Goal: Task Accomplishment & Management: Use online tool/utility

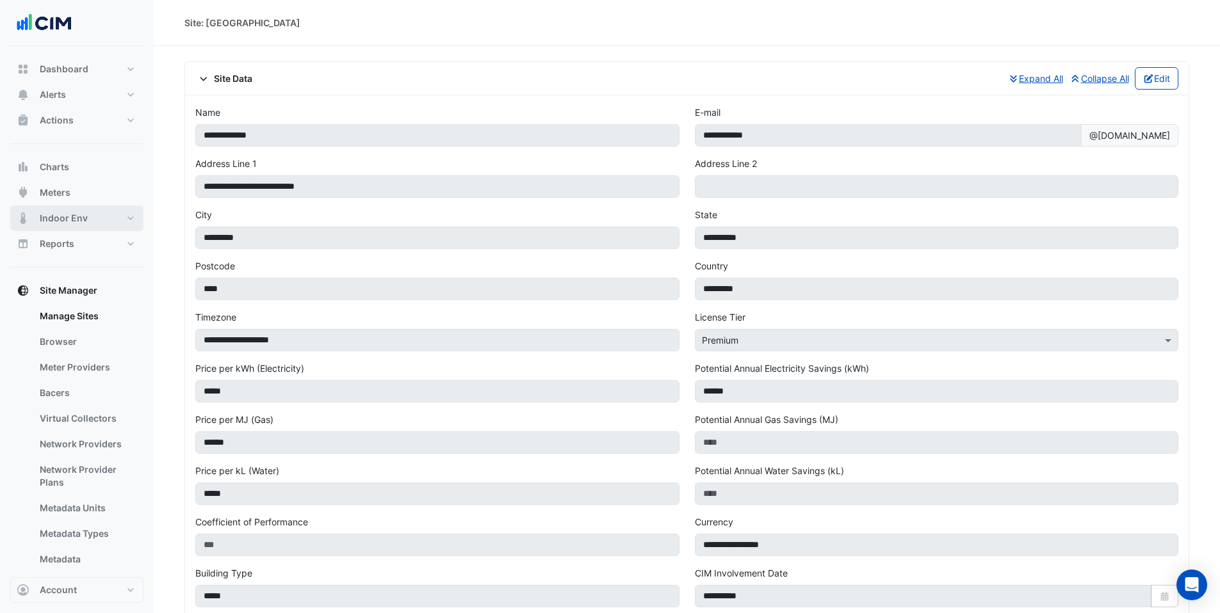
click at [63, 220] on span "Indoor Env" at bounding box center [64, 218] width 48 height 13
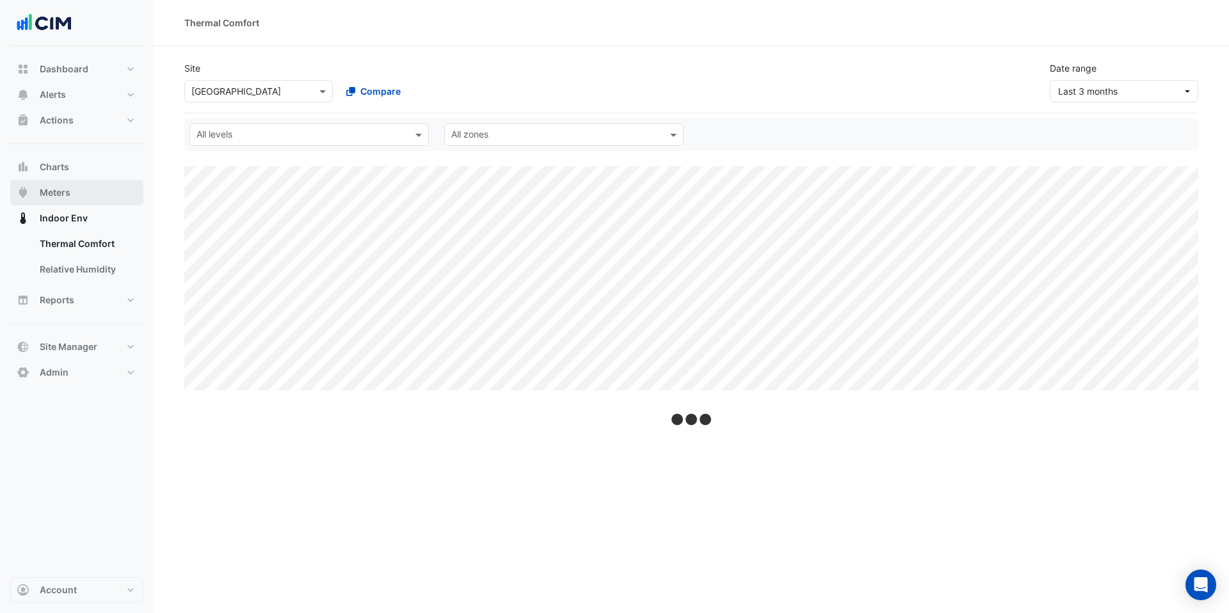
click at [63, 199] on button "Meters" at bounding box center [76, 193] width 133 height 26
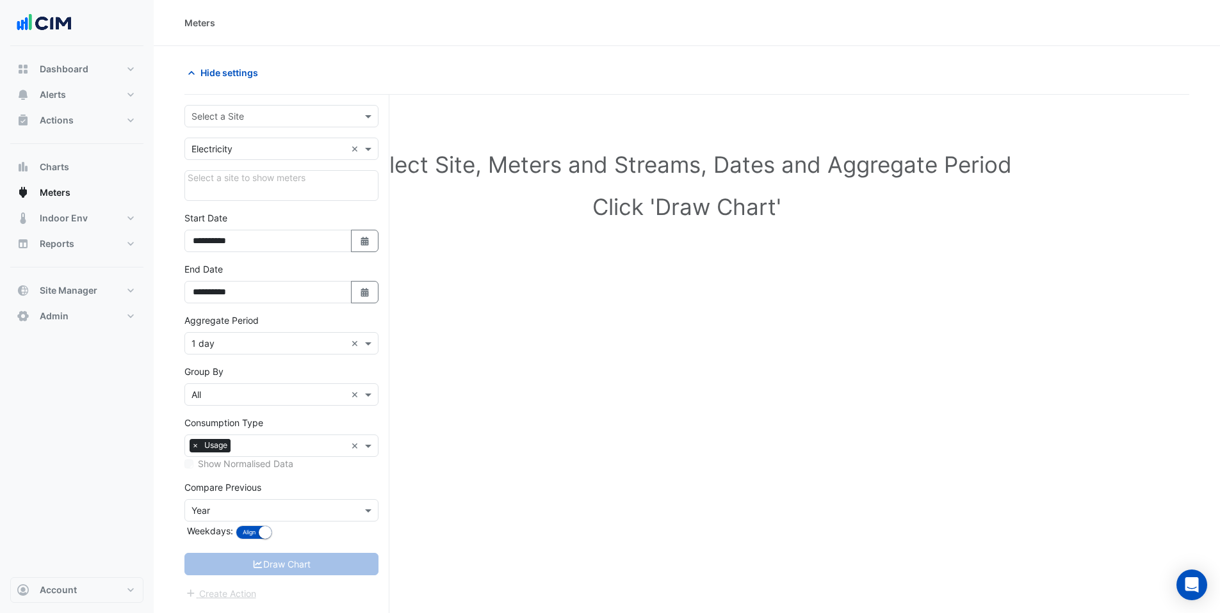
click at [207, 117] on input "text" at bounding box center [268, 116] width 154 height 13
type input "**********"
click at [213, 168] on div "Grand Central" at bounding box center [281, 162] width 193 height 19
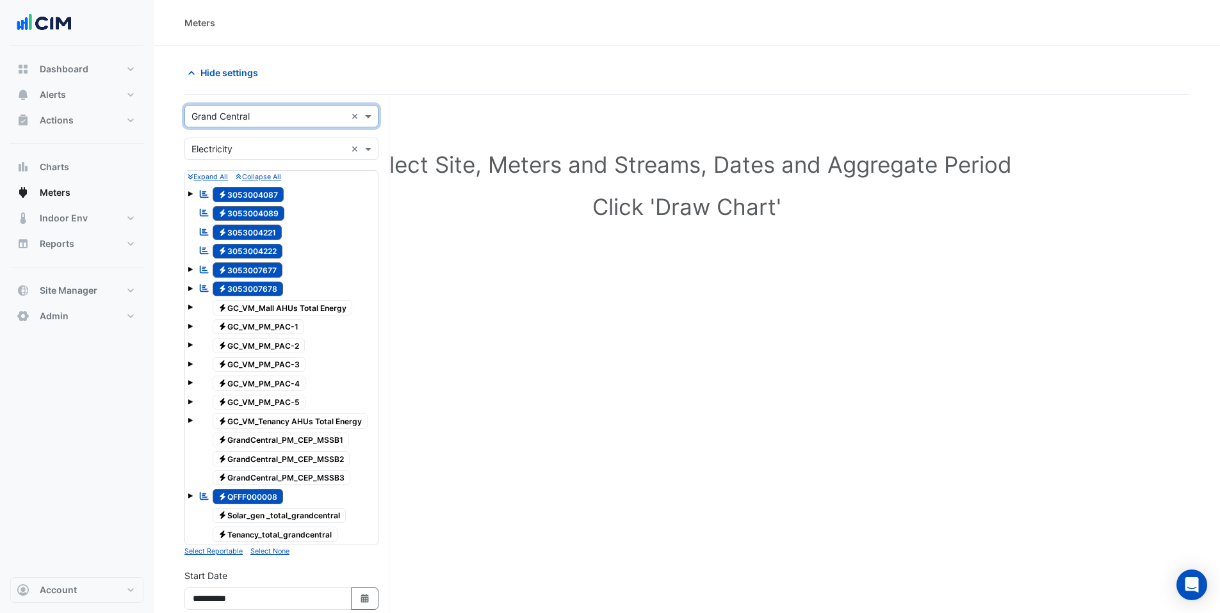
click at [214, 157] on div "Utility Type × Electricity ×" at bounding box center [281, 149] width 194 height 22
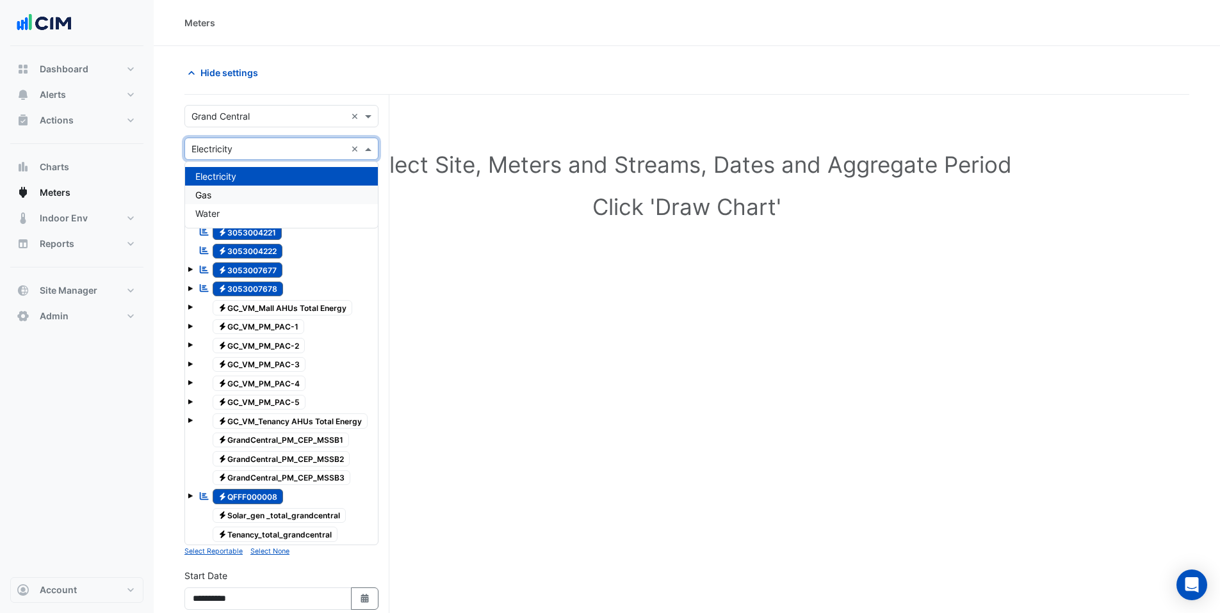
click at [218, 188] on div "Gas" at bounding box center [281, 195] width 193 height 19
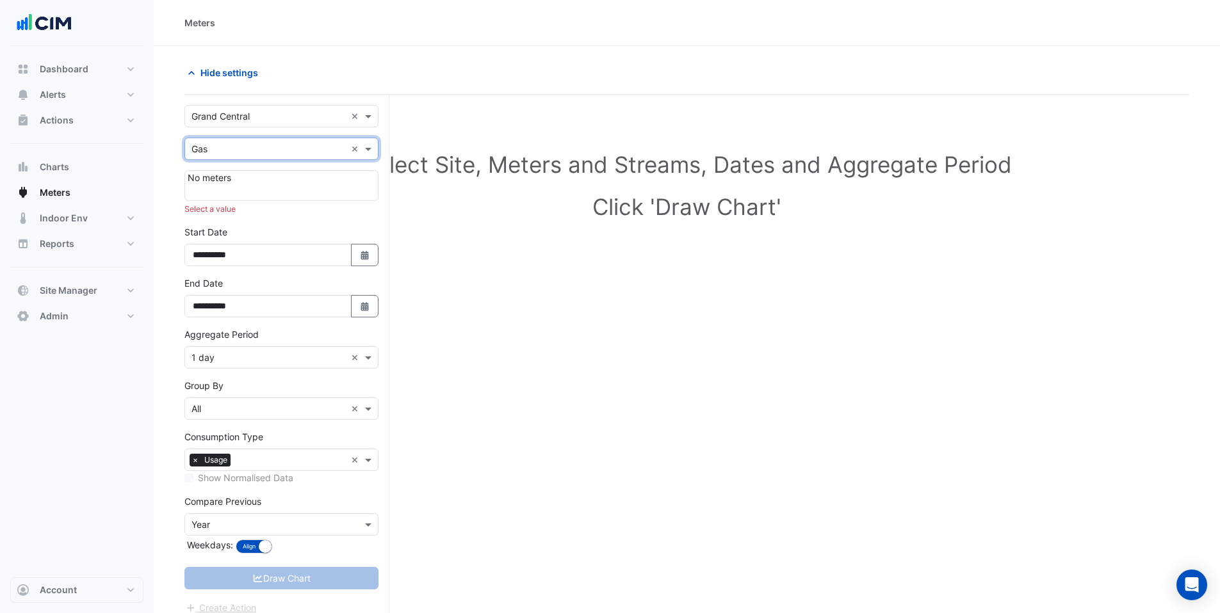
click at [216, 157] on div "Utility Type × Gas ×" at bounding box center [281, 149] width 194 height 22
click at [216, 216] on span "Water" at bounding box center [207, 213] width 24 height 11
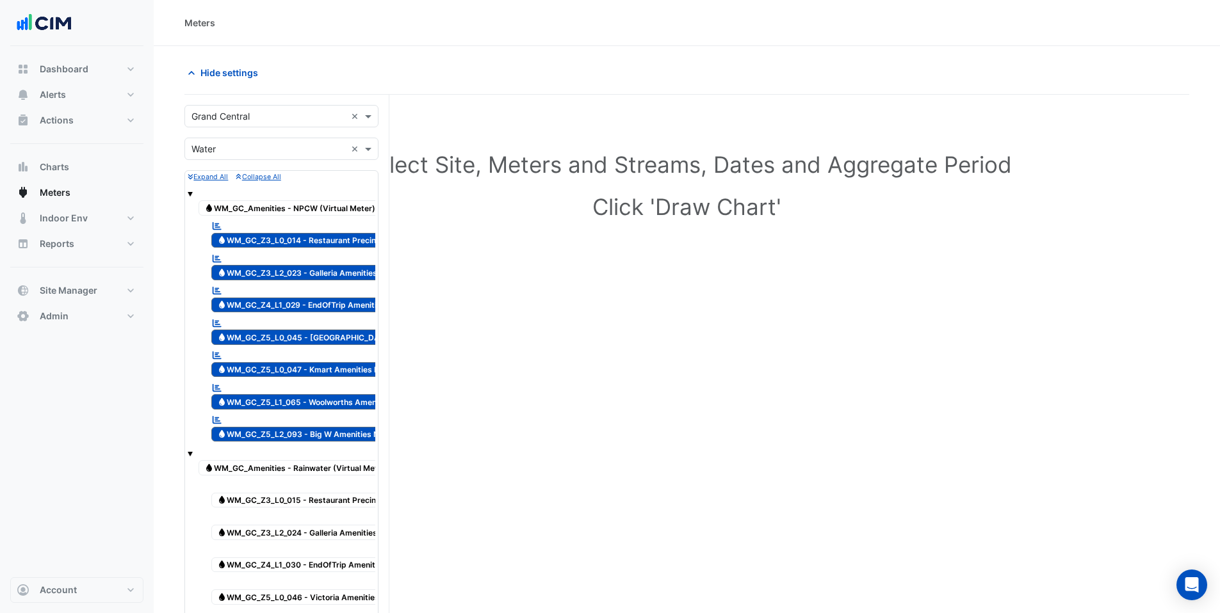
scroll to position [813, 0]
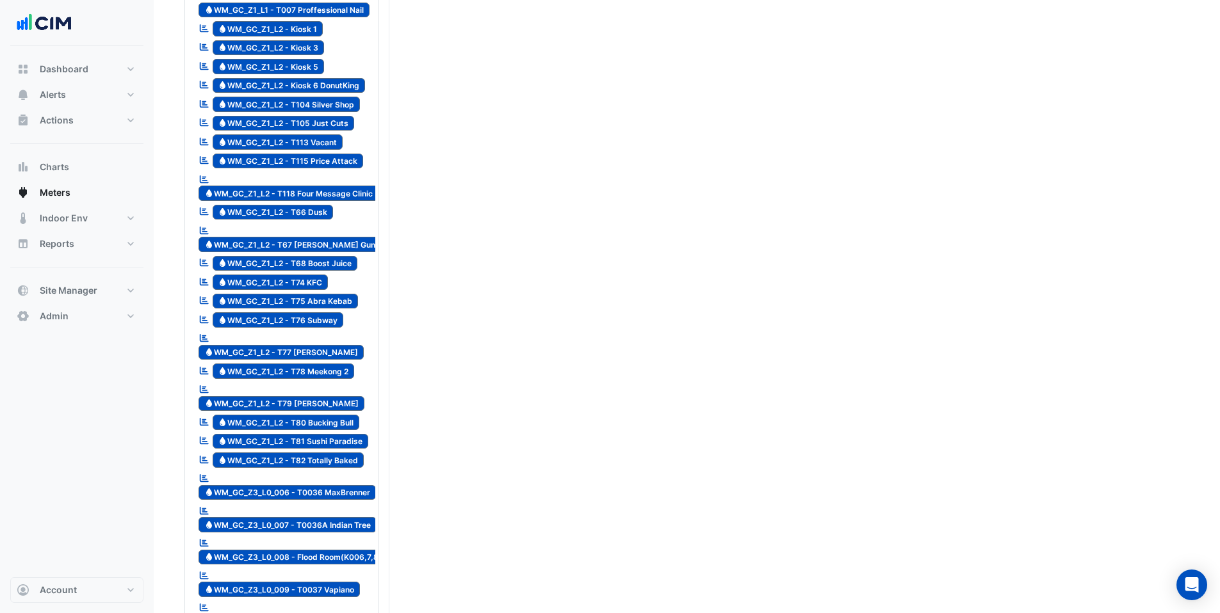
click at [316, 364] on span "Water WM_GC_Z1_L2 - T78 Meekong 2" at bounding box center [284, 371] width 142 height 15
drag, startPoint x: 361, startPoint y: 346, endPoint x: 218, endPoint y: 348, distance: 142.8
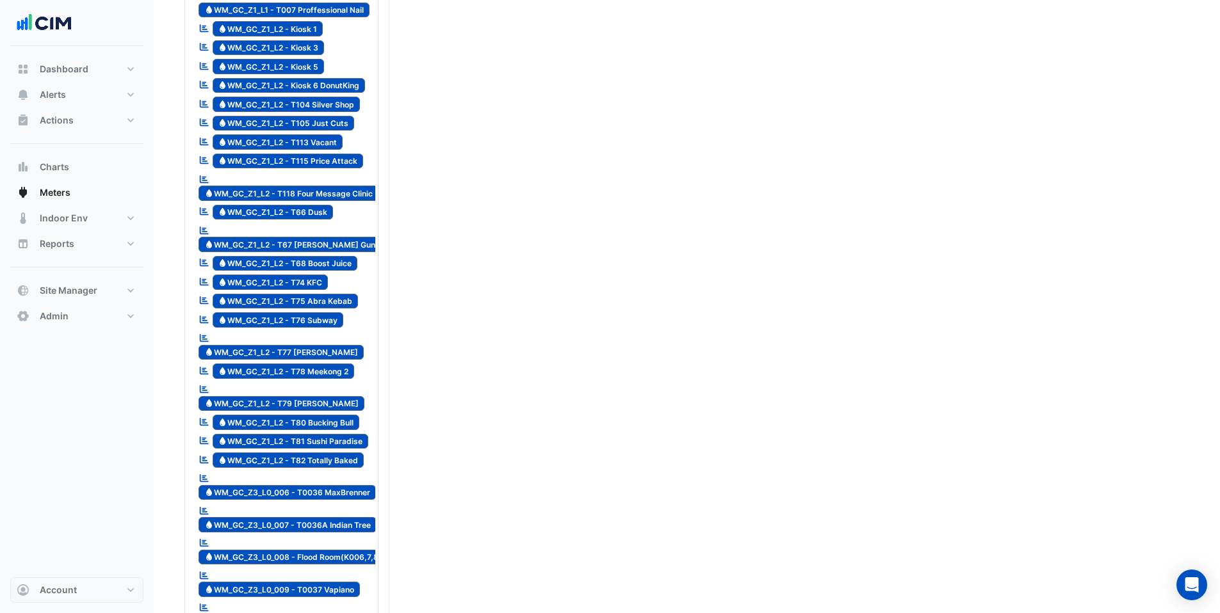
click at [218, 362] on div "Reportable Water WM_GC_Z1_L2 - T78 Meekong 2" at bounding box center [282, 371] width 188 height 18
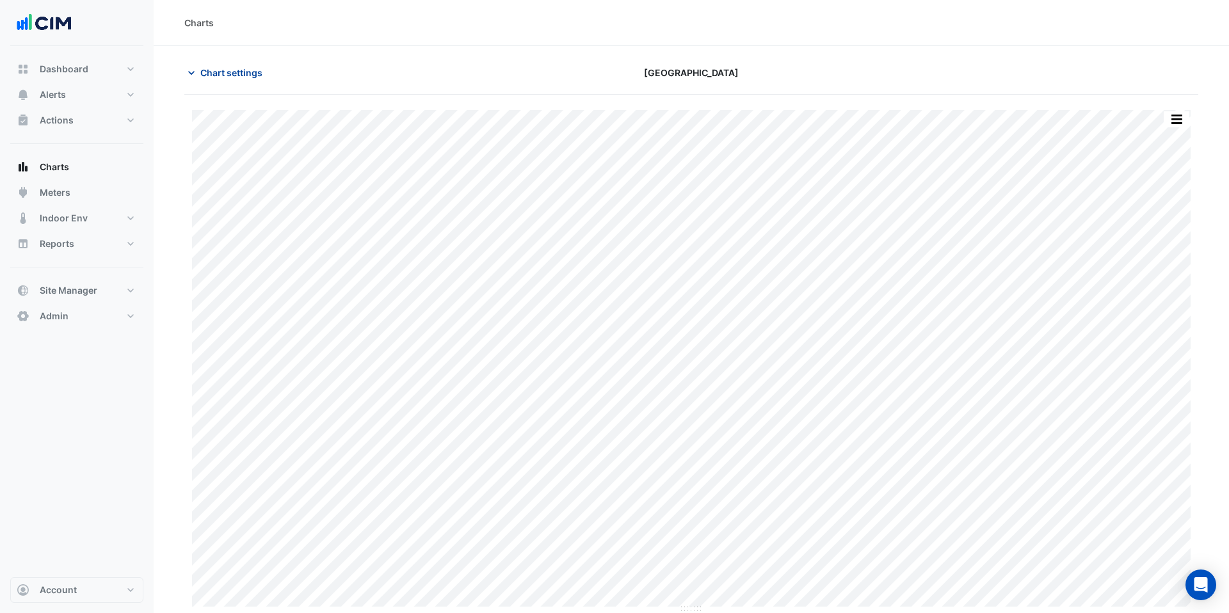
click at [210, 77] on span "Chart settings" at bounding box center [231, 72] width 62 height 13
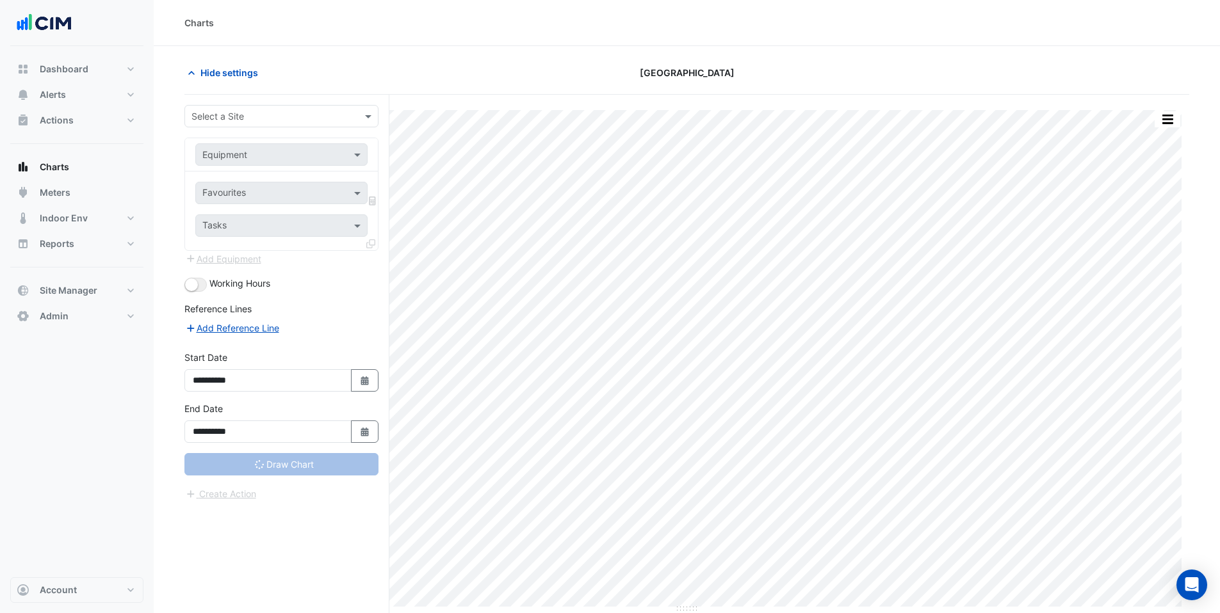
type input "**********"
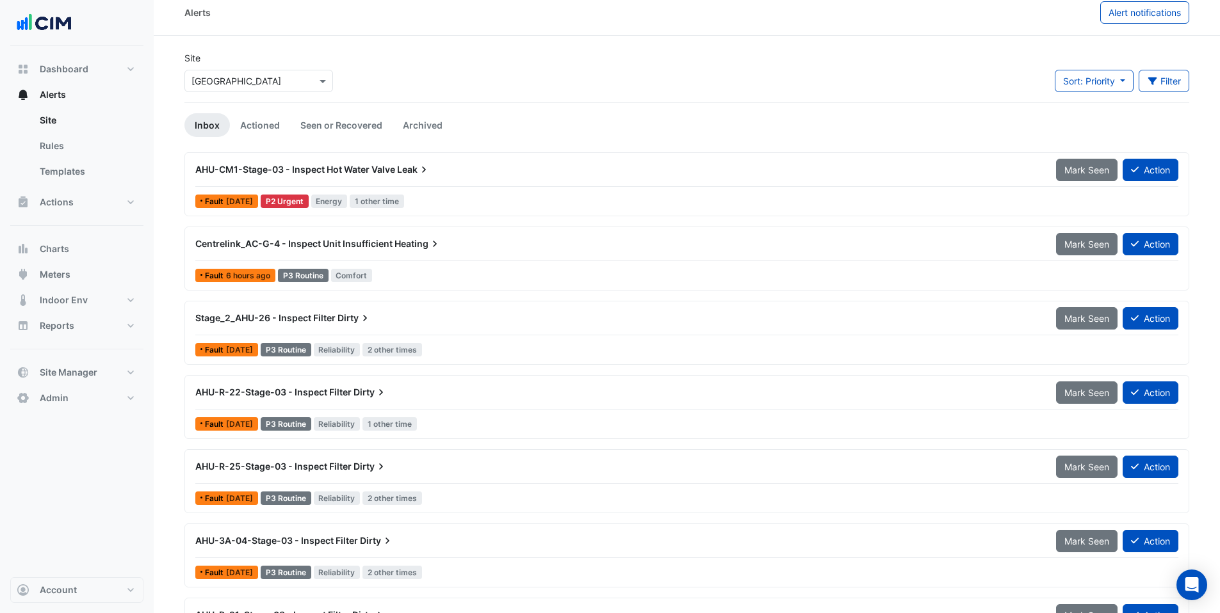
scroll to position [19, 0]
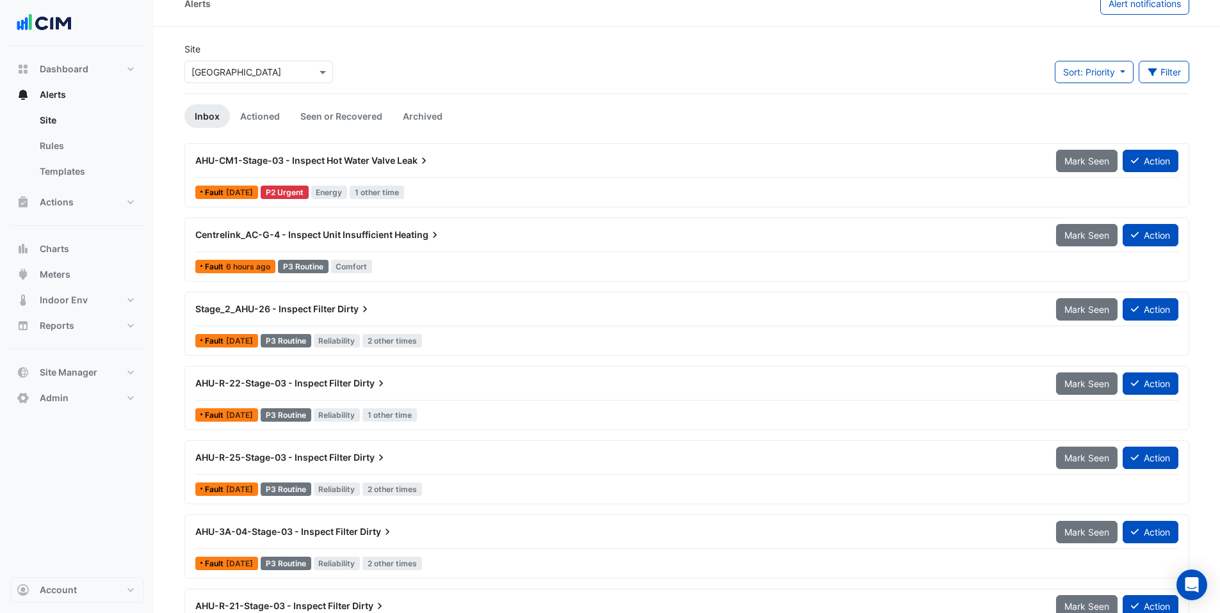
click at [451, 231] on div "Centrelink_AC-G-4 - Inspect Unit Insufficient Heating" at bounding box center [617, 235] width 845 height 13
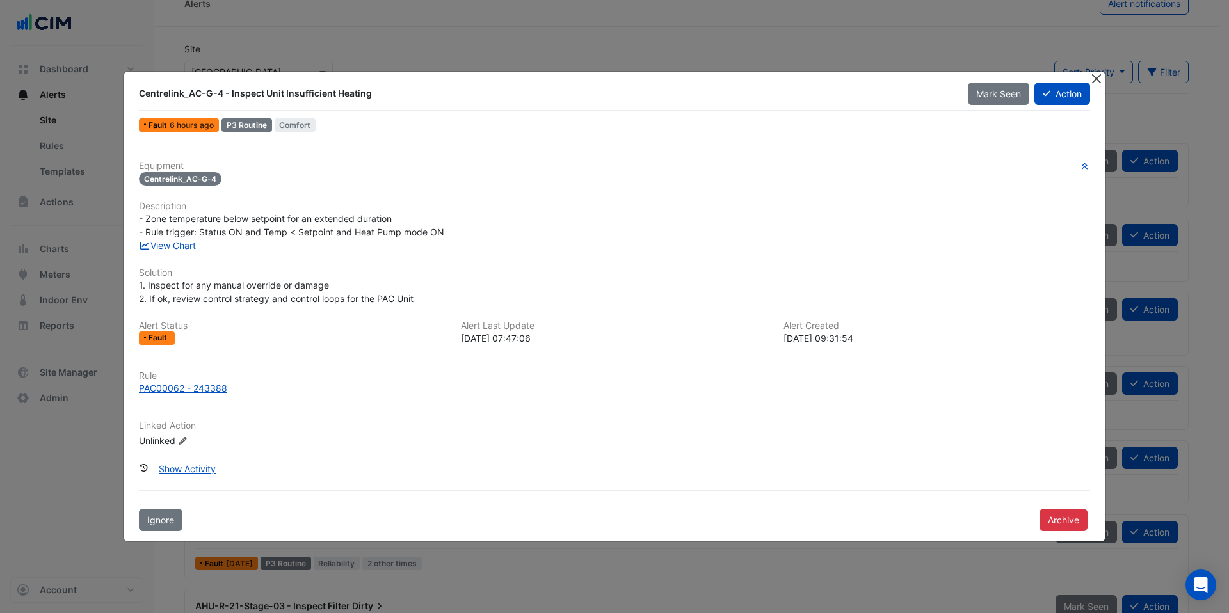
click at [1097, 80] on button "Close" at bounding box center [1096, 78] width 13 height 13
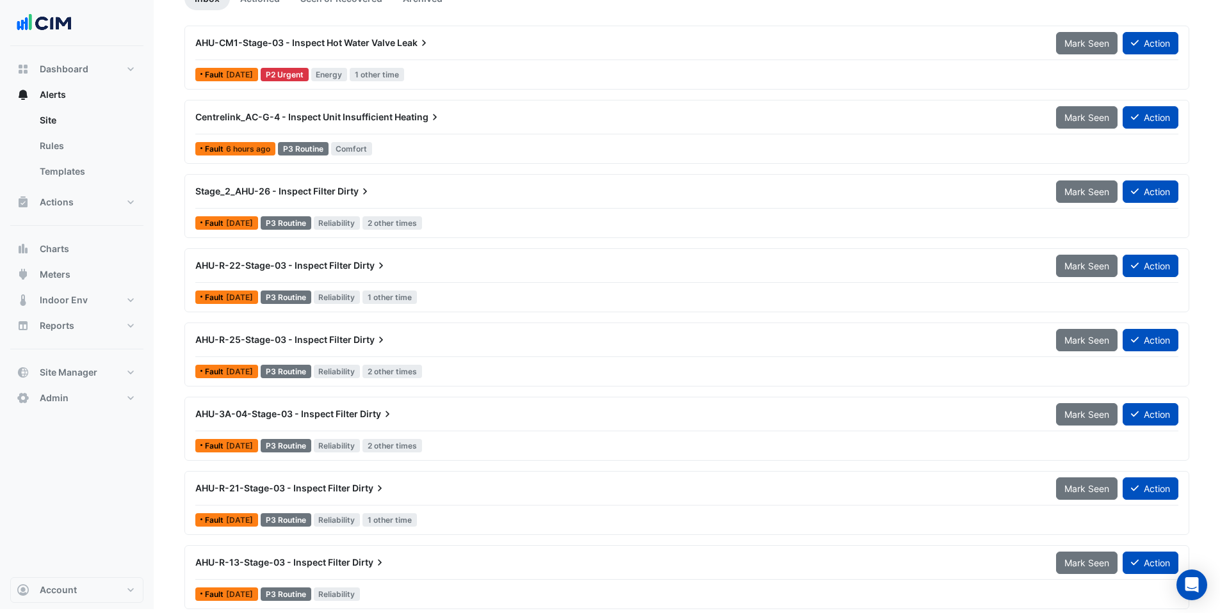
scroll to position [143, 0]
